Goal: Check status: Check status

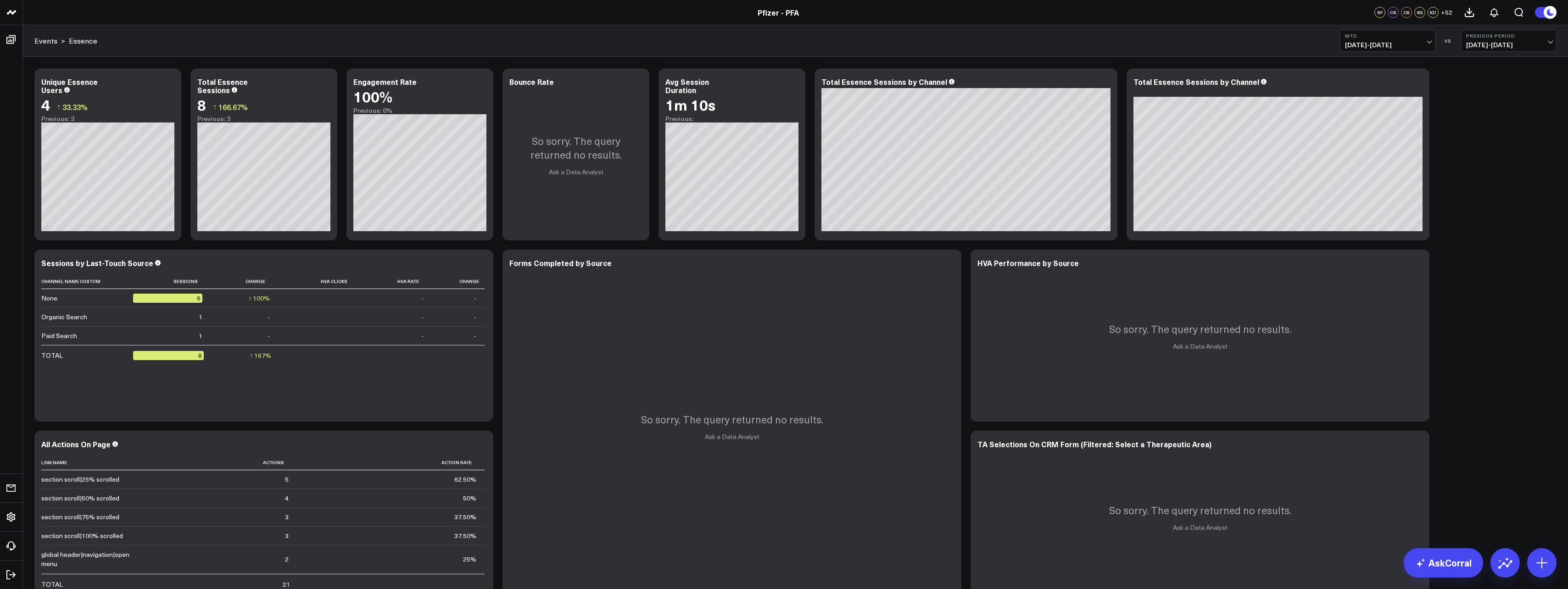
click at [1413, 42] on span "10/01/25 - 10/06/25" at bounding box center [1388, 45] width 85 height 7
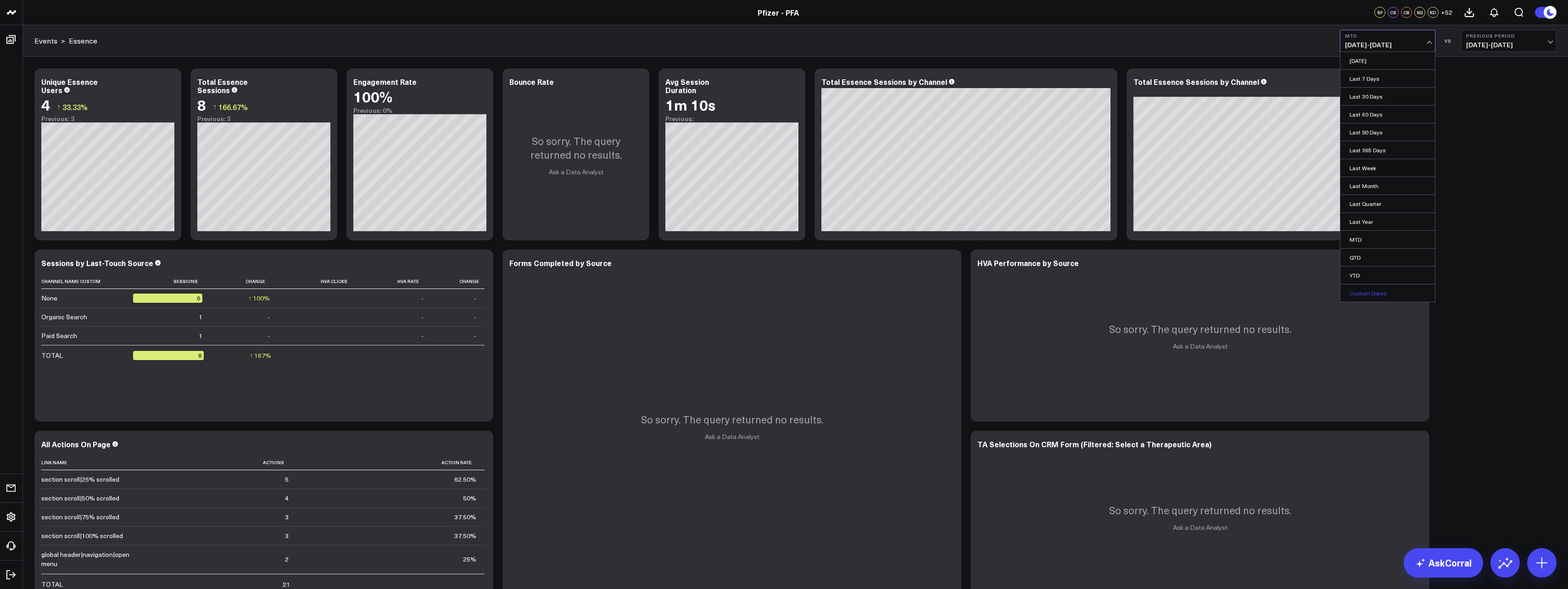
click at [1377, 293] on link "Custom Dates" at bounding box center [1387, 293] width 94 height 18
select select "9"
select select "2025"
click at [1470, 69] on button "button" at bounding box center [1472, 66] width 9 height 11
select select "10"
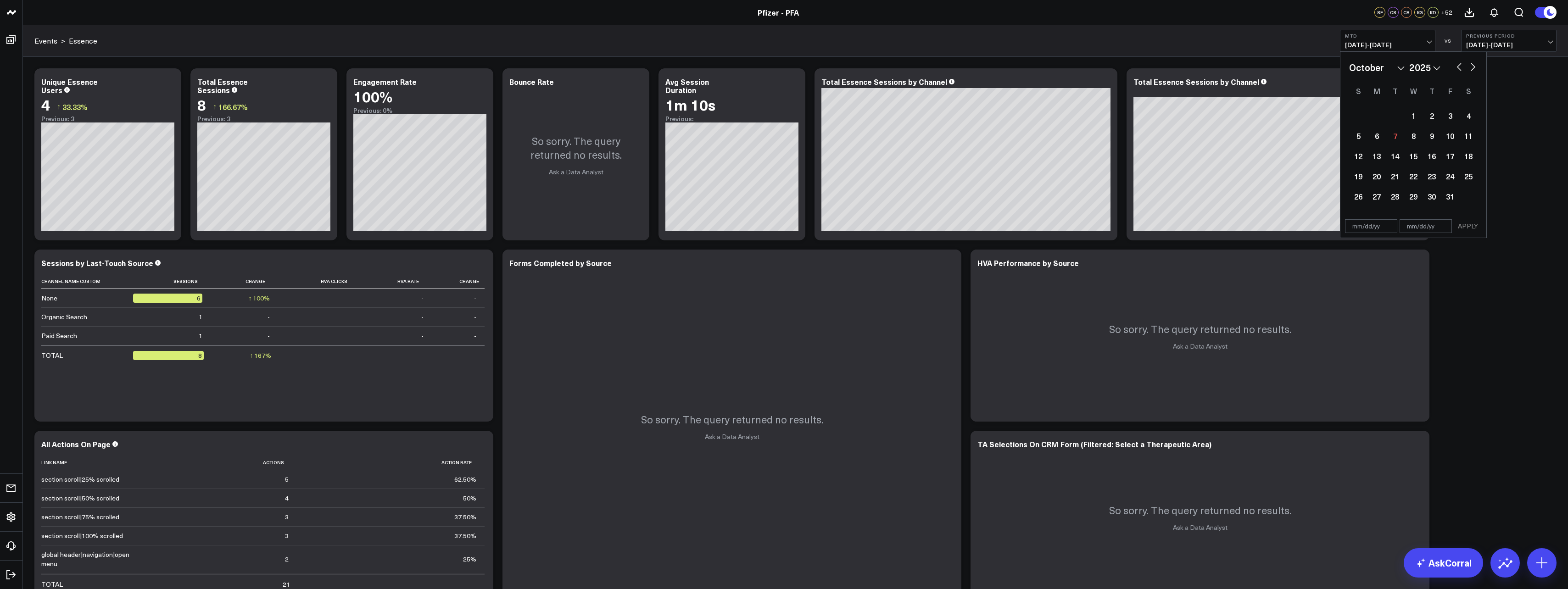
select select "2025"
click at [1470, 71] on button "button" at bounding box center [1472, 66] width 9 height 11
select select "11"
select select "2025"
click at [1470, 71] on button "button" at bounding box center [1472, 66] width 9 height 11
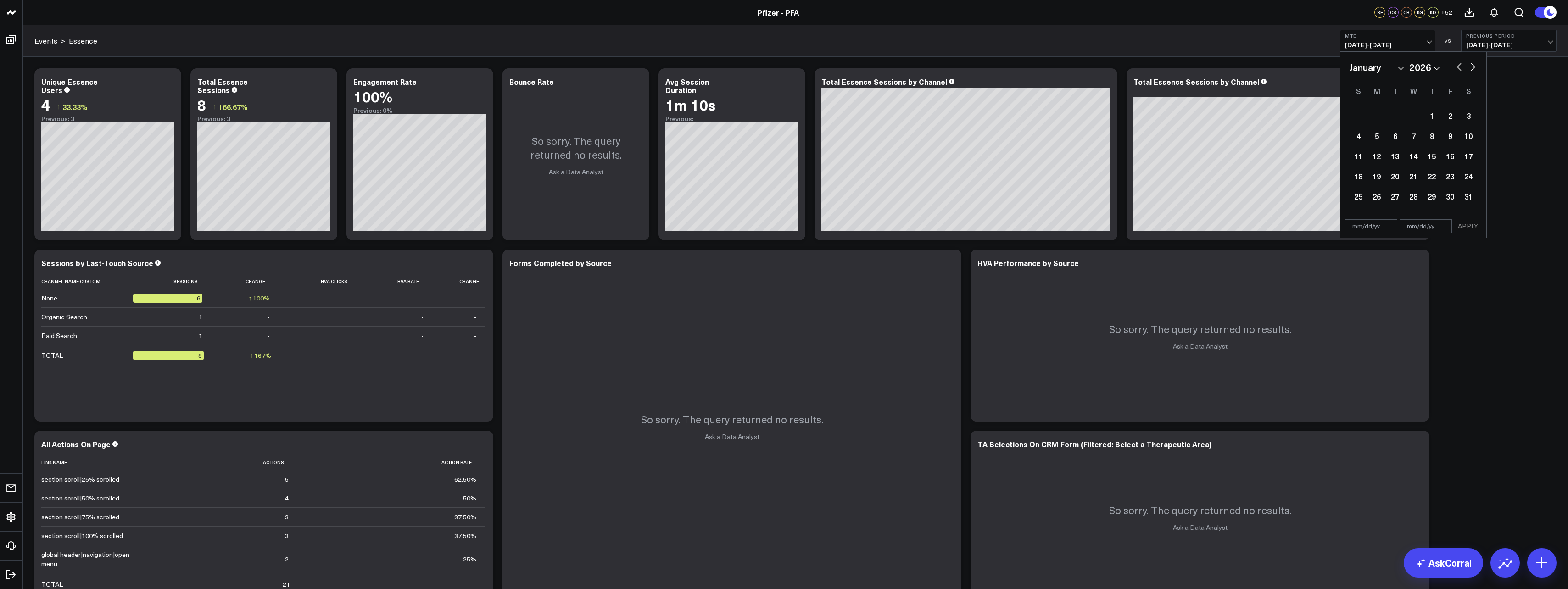
click at [1470, 71] on button "button" at bounding box center [1472, 66] width 9 height 11
select select "1"
click at [1457, 70] on button "button" at bounding box center [1459, 66] width 9 height 11
select select "10"
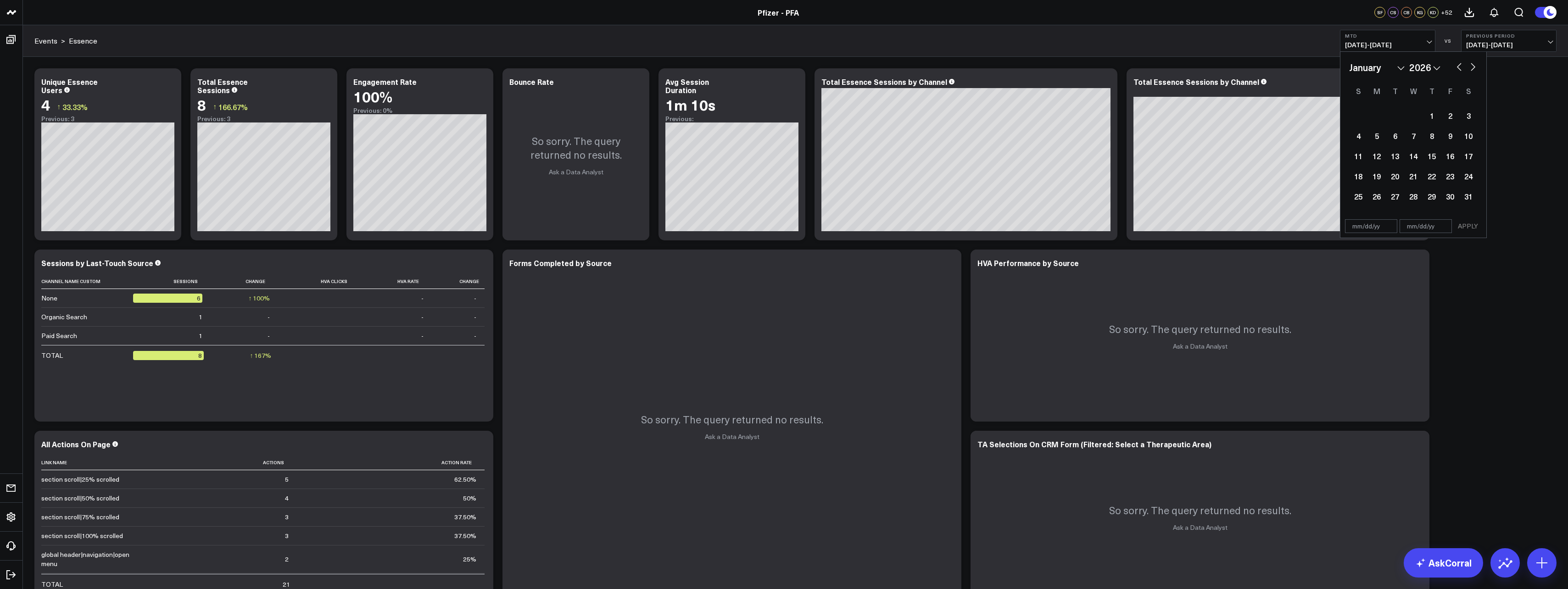
select select "2025"
click at [1457, 70] on button "button" at bounding box center [1459, 66] width 9 height 11
select select "9"
select select "2025"
click at [1457, 70] on button "button" at bounding box center [1459, 66] width 9 height 11
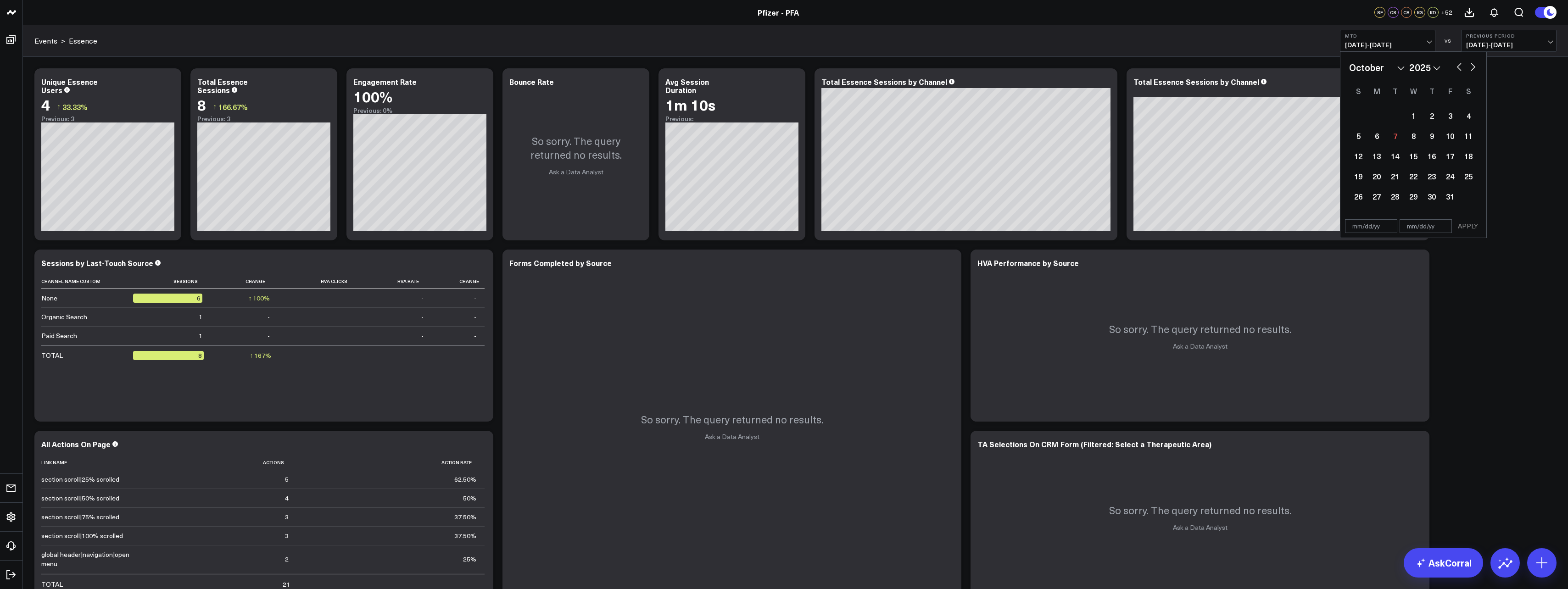
select select "8"
select select "2025"
click at [1457, 70] on button "button" at bounding box center [1459, 66] width 9 height 11
select select "7"
select select "2025"
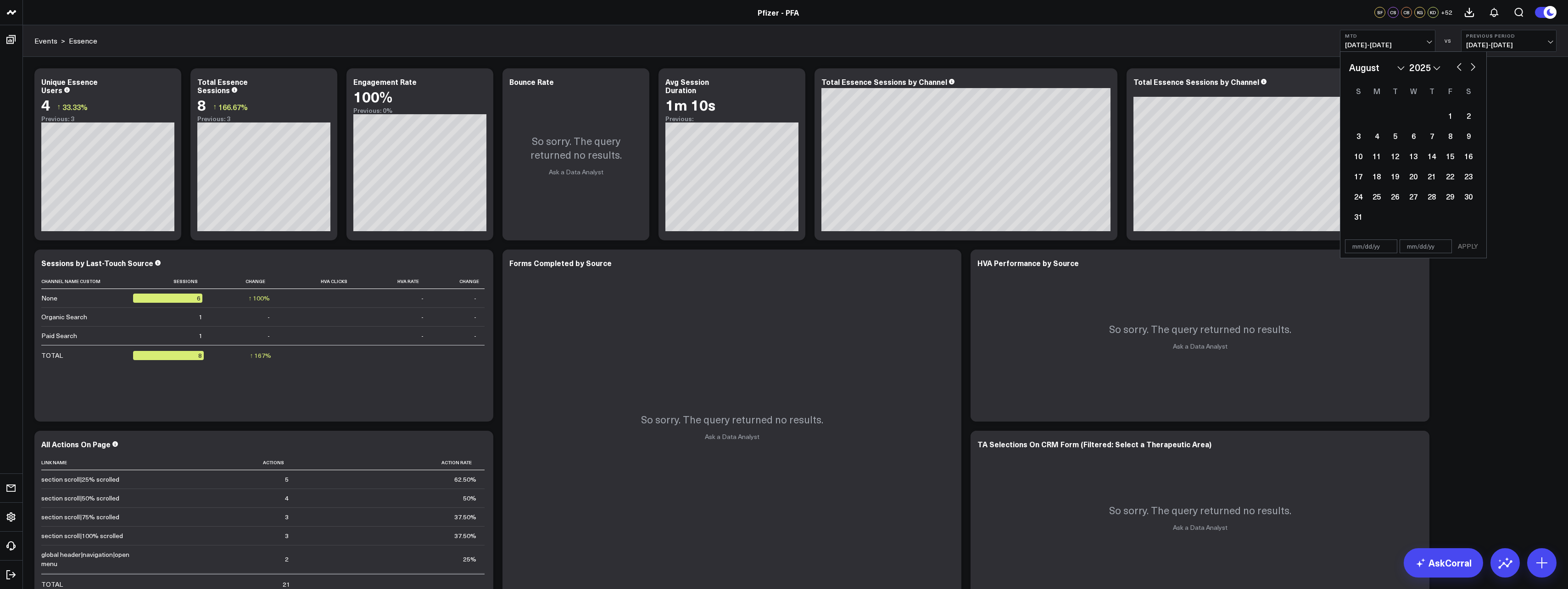
click at [1457, 68] on button "button" at bounding box center [1459, 66] width 9 height 11
select select "6"
select select "2025"
click at [1457, 68] on button "button" at bounding box center [1459, 66] width 9 height 11
select select "5"
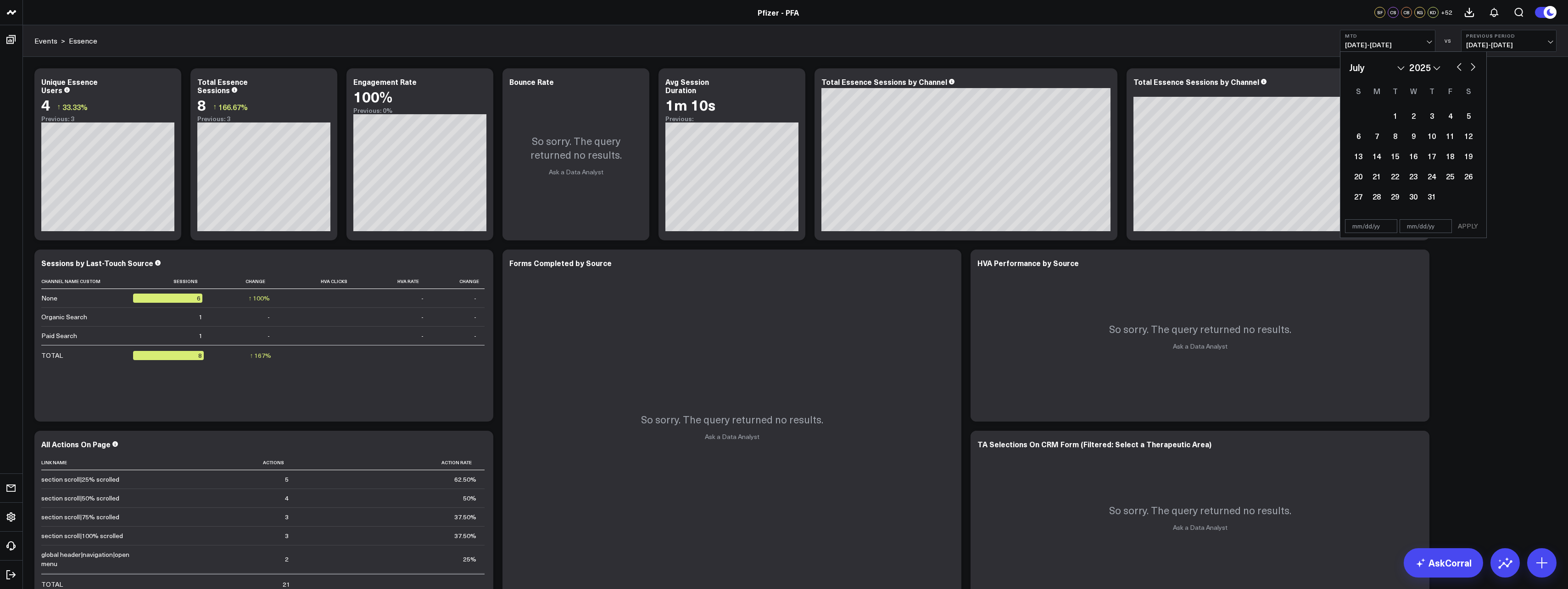
select select "2025"
click at [1480, 66] on div "January February March April May June July August September October November De…" at bounding box center [1413, 133] width 146 height 163
click at [1475, 66] on button "button" at bounding box center [1472, 66] width 9 height 11
select select "6"
select select "2025"
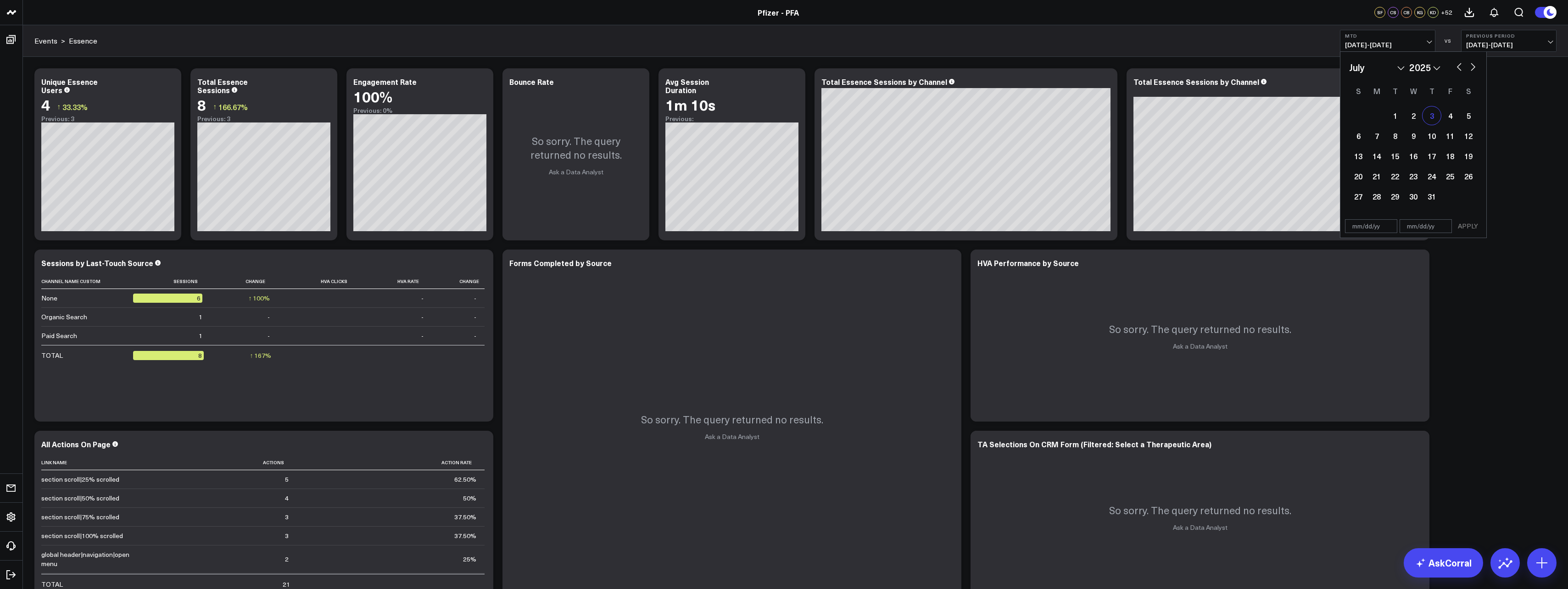
click at [1427, 114] on div "3" at bounding box center [1432, 116] width 18 height 18
type input "07/03/25"
select select "6"
select select "2025"
click at [1361, 137] on div "6" at bounding box center [1358, 136] width 18 height 18
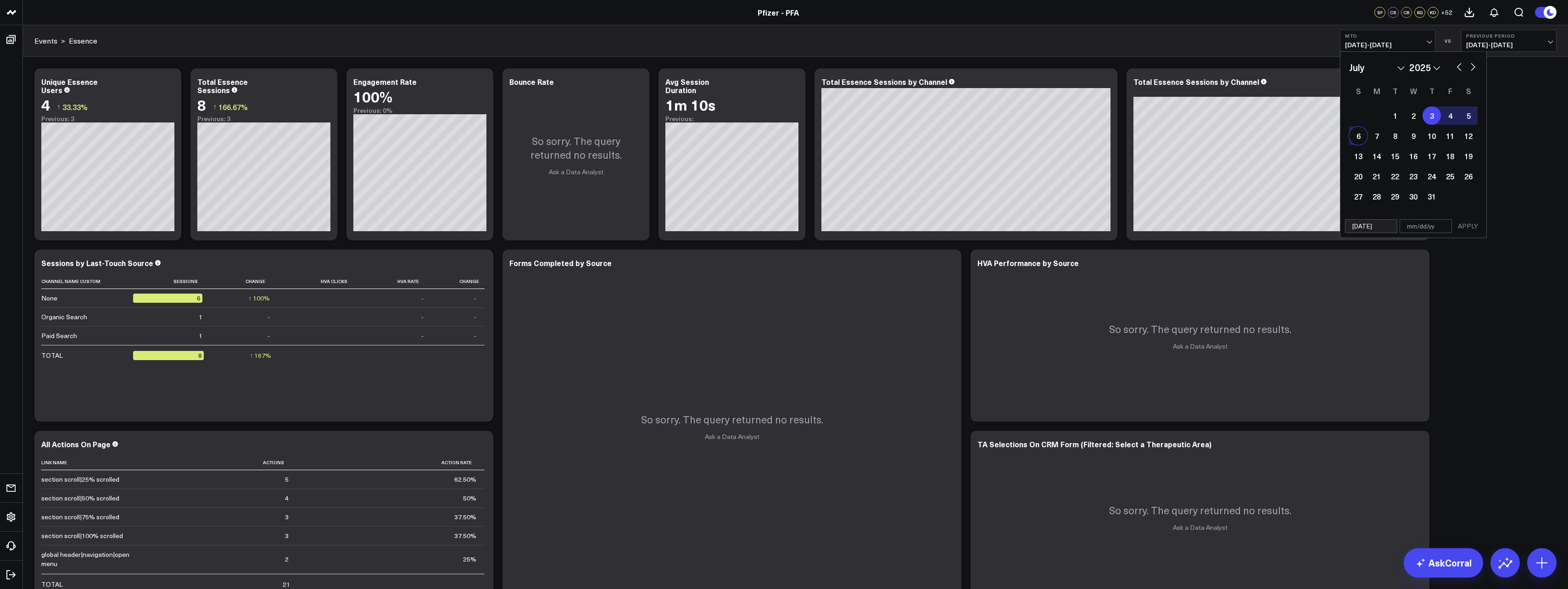
type input "07/06/25"
select select "6"
select select "2025"
click at [1466, 231] on button "APPLY" at bounding box center [1468, 226] width 27 height 14
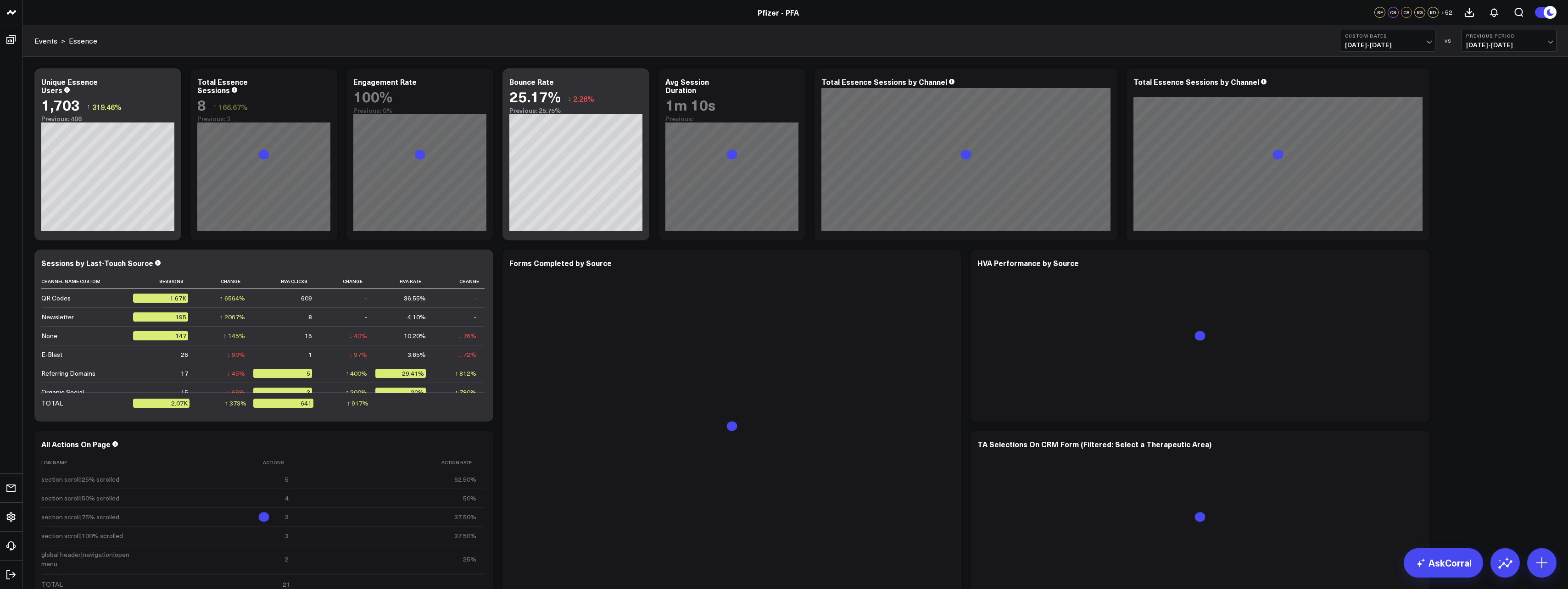
click at [1517, 51] on button "Previous Period 06/29/25 - 07/02/25" at bounding box center [1508, 41] width 96 height 22
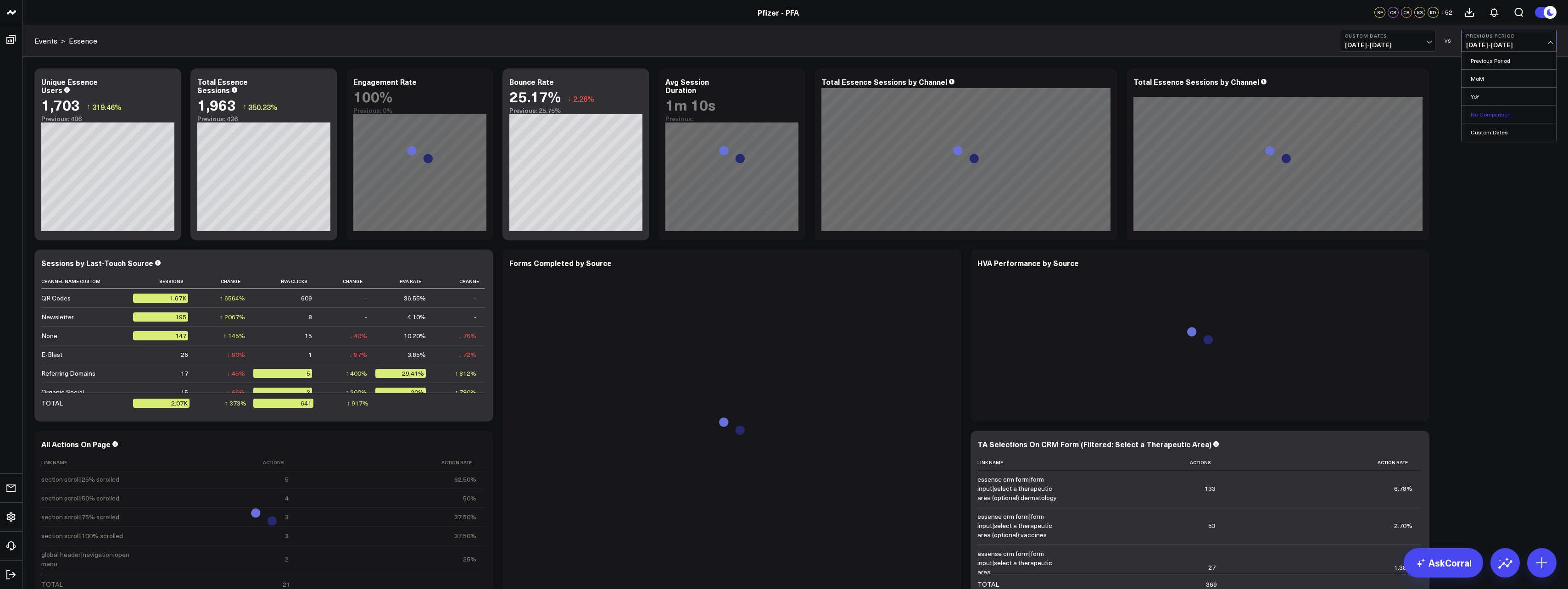
click at [1489, 119] on link "No Comparison" at bounding box center [1508, 114] width 94 height 18
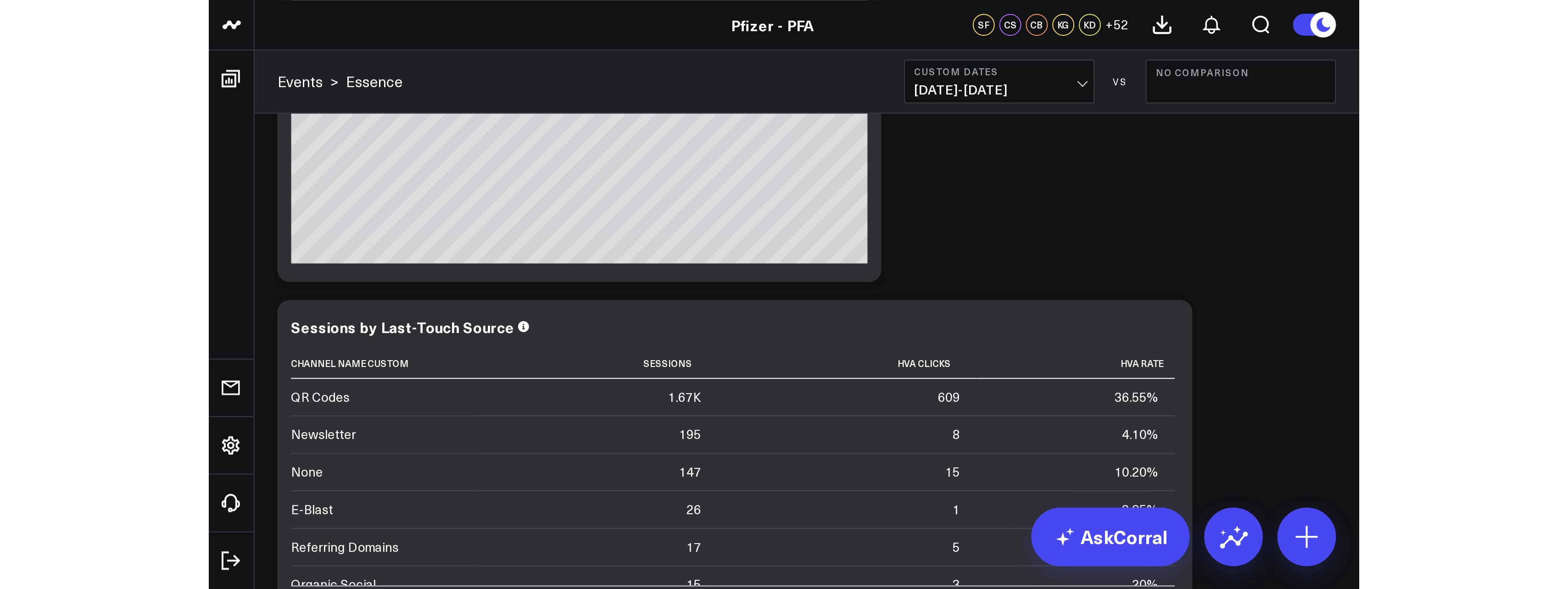
scroll to position [229, 0]
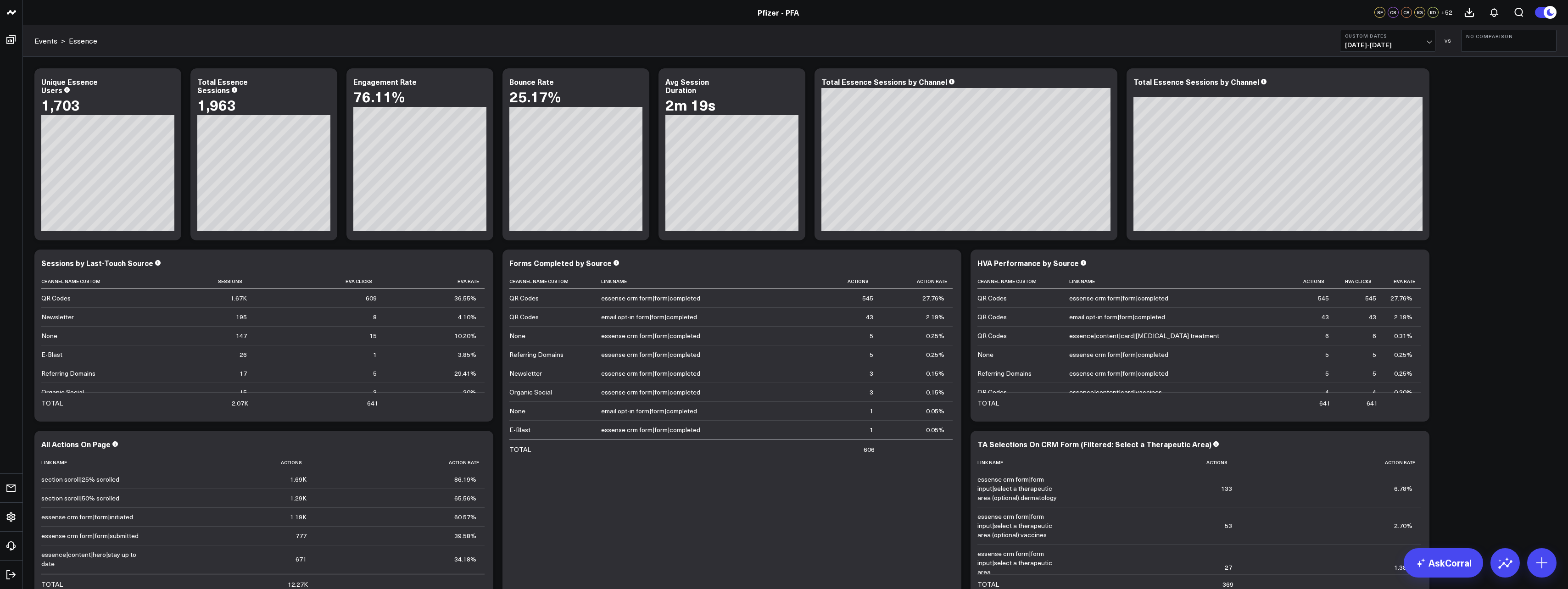
scroll to position [229, 0]
